Goal: Check status

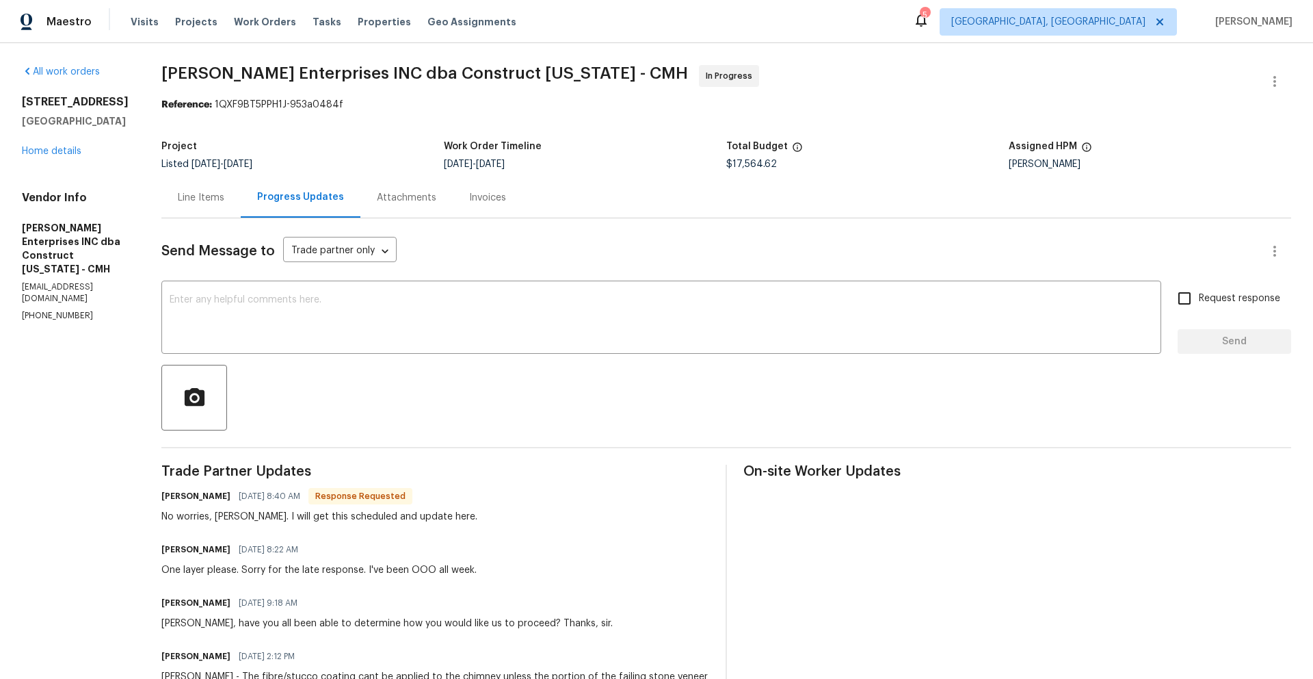
click at [234, 210] on div "Line Items" at bounding box center [200, 197] width 79 height 40
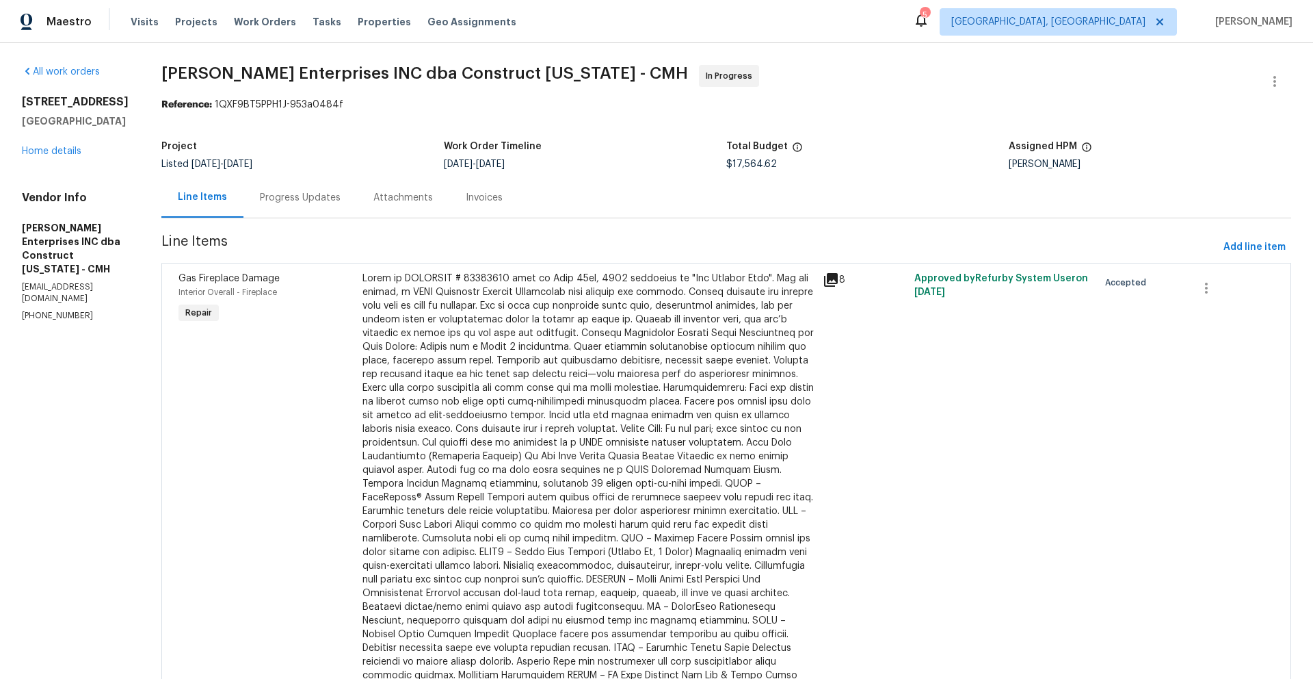
click at [308, 200] on div "Progress Updates" at bounding box center [300, 198] width 81 height 14
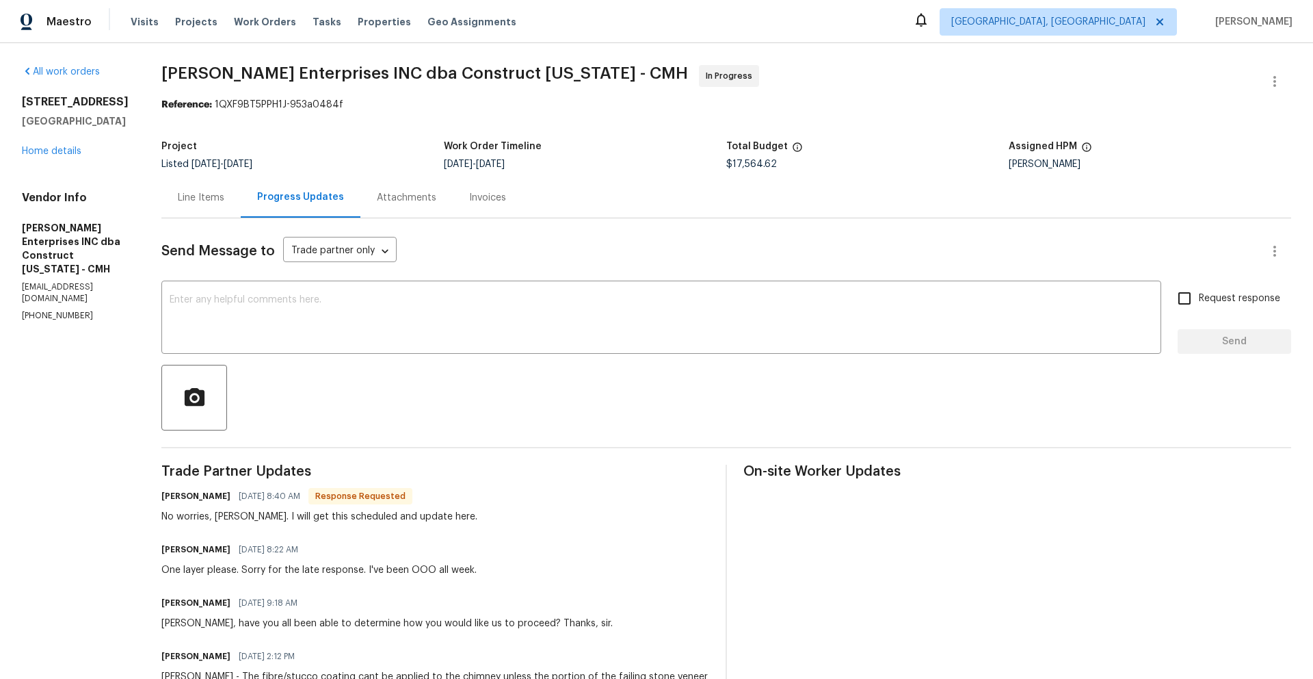
scroll to position [1, 0]
